Goal: Information Seeking & Learning: Learn about a topic

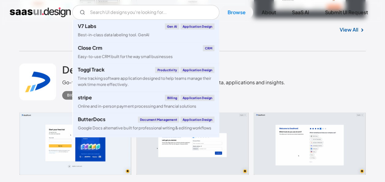
scroll to position [953, 0]
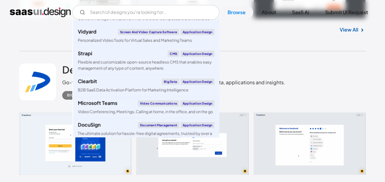
click at [157, 15] on input "Email Form" at bounding box center [145, 12] width 147 height 15
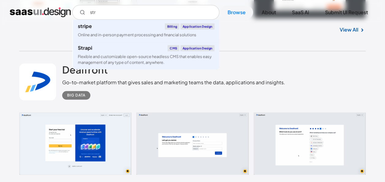
scroll to position [0, 0]
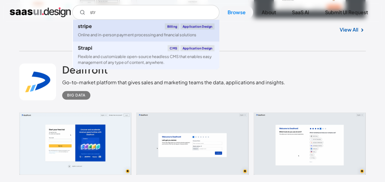
click at [115, 31] on link "stripe Billing Application Design Online and in-person payment processing and f…" at bounding box center [146, 31] width 146 height 22
type input "str"
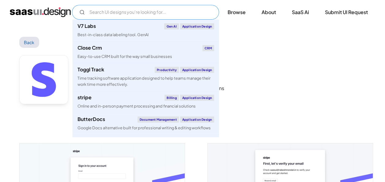
click at [110, 11] on input "Email Form" at bounding box center [145, 12] width 147 height 15
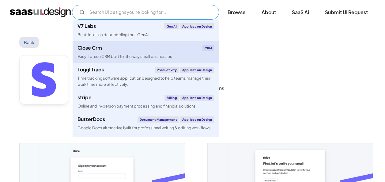
click at [100, 50] on div "Close Crm" at bounding box center [90, 47] width 25 height 5
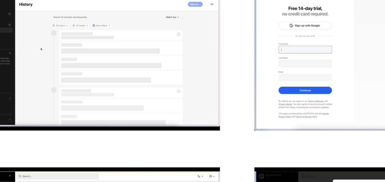
scroll to position [616, 0]
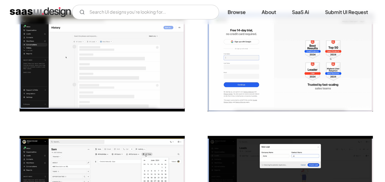
click at [115, 74] on img "open lightbox" at bounding box center [102, 62] width 165 height 97
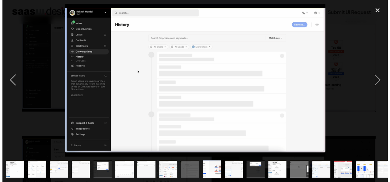
scroll to position [621, 0]
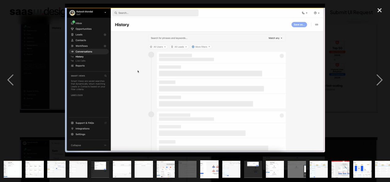
drag, startPoint x: 142, startPoint y: 49, endPoint x: 150, endPoint y: 51, distance: 8.1
click at [150, 51] on img at bounding box center [195, 80] width 260 height 153
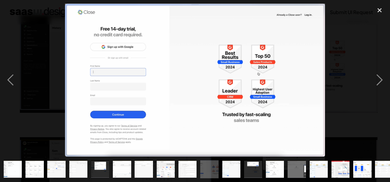
click at [81, 168] on img "show item 4 of 23" at bounding box center [78, 169] width 31 height 18
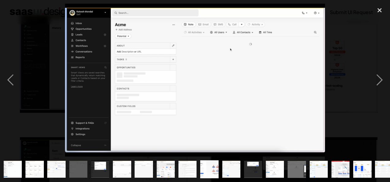
click at [146, 165] on img "show item 7 of 23" at bounding box center [143, 169] width 31 height 18
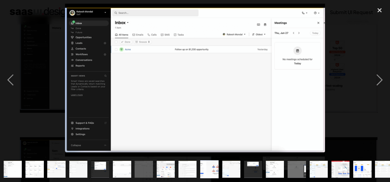
click at [142, 172] on img "show item 7 of 23" at bounding box center [143, 169] width 31 height 18
click at [150, 169] on img "show item 7 of 23" at bounding box center [143, 169] width 31 height 18
click at [171, 164] on img "show item 8 of 23" at bounding box center [165, 169] width 31 height 18
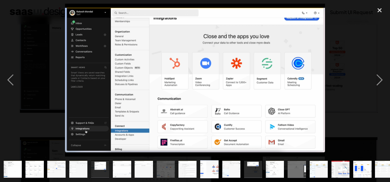
click at [192, 164] on img "show item 9 of 23" at bounding box center [187, 169] width 31 height 18
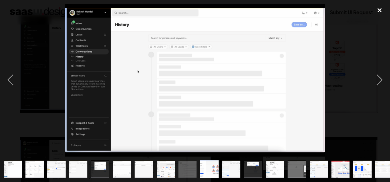
click at [377, 9] on div "close lightbox" at bounding box center [379, 10] width 21 height 13
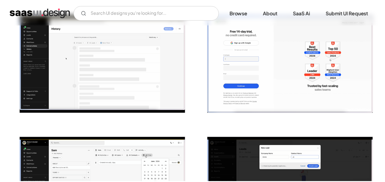
scroll to position [616, 0]
